Goal: Information Seeking & Learning: Learn about a topic

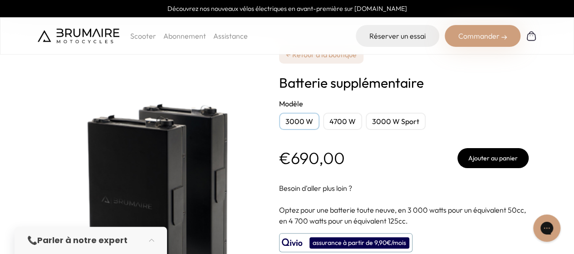
scroll to position [26, 0]
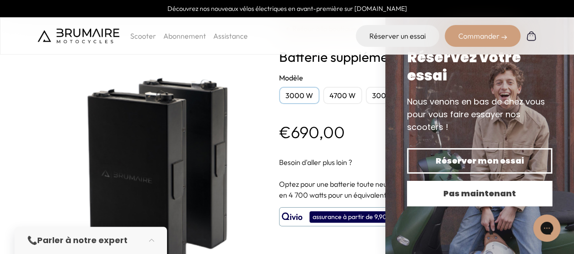
click at [486, 197] on span "Pas maintenant" at bounding box center [479, 193] width 113 height 13
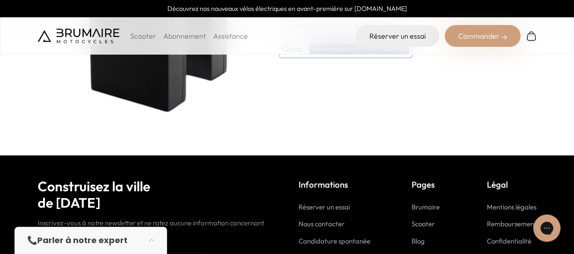
scroll to position [5, 0]
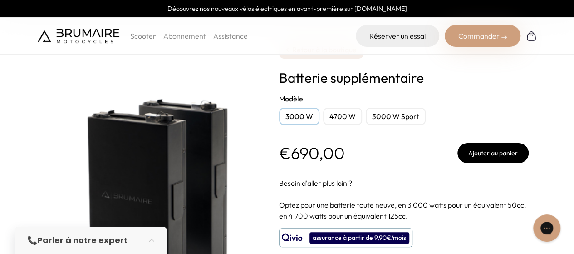
drag, startPoint x: 378, startPoint y: 144, endPoint x: 343, endPoint y: 117, distance: 44.0
click at [343, 117] on div "4700 W" at bounding box center [342, 116] width 39 height 17
click at [343, 115] on div "4700 W" at bounding box center [342, 116] width 39 height 17
click at [304, 112] on div "3000 W" at bounding box center [299, 116] width 40 height 17
click at [385, 114] on div "3000 W Sport" at bounding box center [396, 116] width 60 height 17
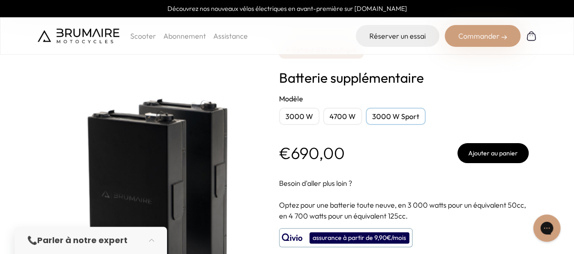
click at [309, 109] on div "3000 W" at bounding box center [299, 116] width 40 height 17
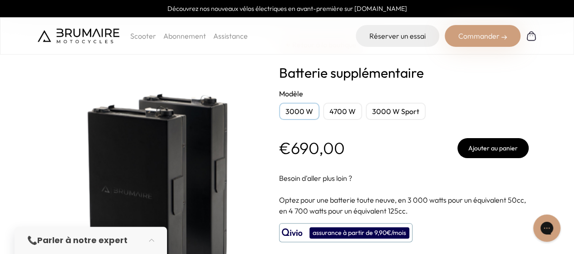
scroll to position [0, 0]
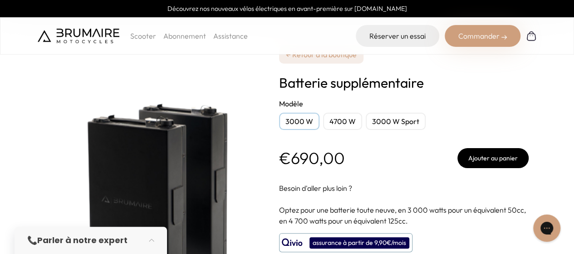
click at [91, 36] on img at bounding box center [79, 36] width 82 height 15
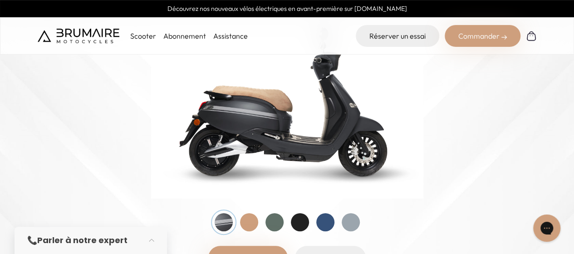
scroll to position [127, 0]
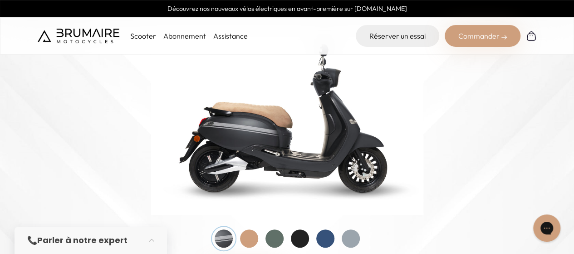
click at [339, 146] on img at bounding box center [287, 117] width 272 height 195
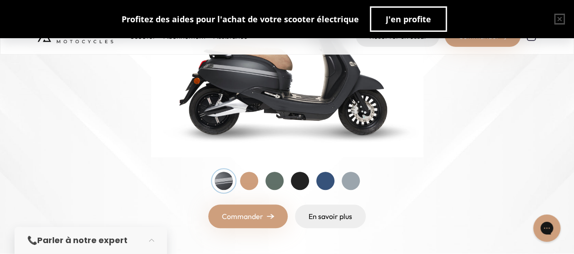
scroll to position [179, 0]
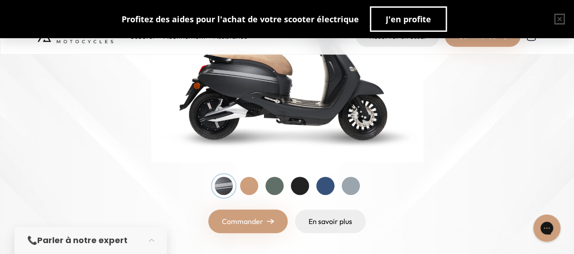
click at [354, 187] on div at bounding box center [351, 186] width 18 height 18
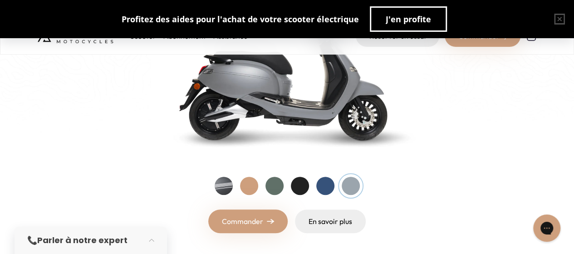
scroll to position [130, 0]
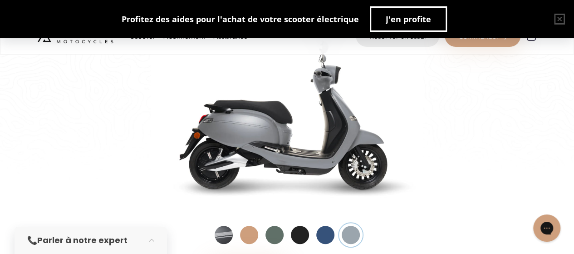
click at [266, 234] on div at bounding box center [275, 235] width 18 height 18
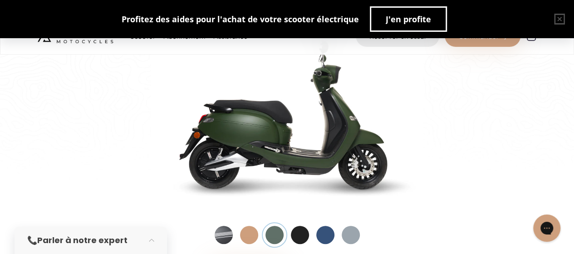
click at [299, 234] on div at bounding box center [300, 235] width 18 height 18
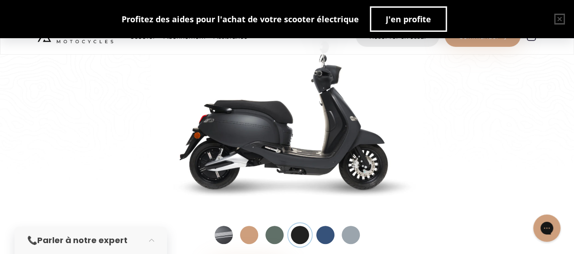
click at [322, 234] on div at bounding box center [325, 235] width 18 height 18
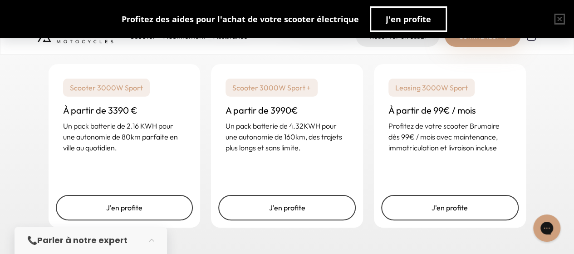
scroll to position [1409, 0]
